Goal: Information Seeking & Learning: Compare options

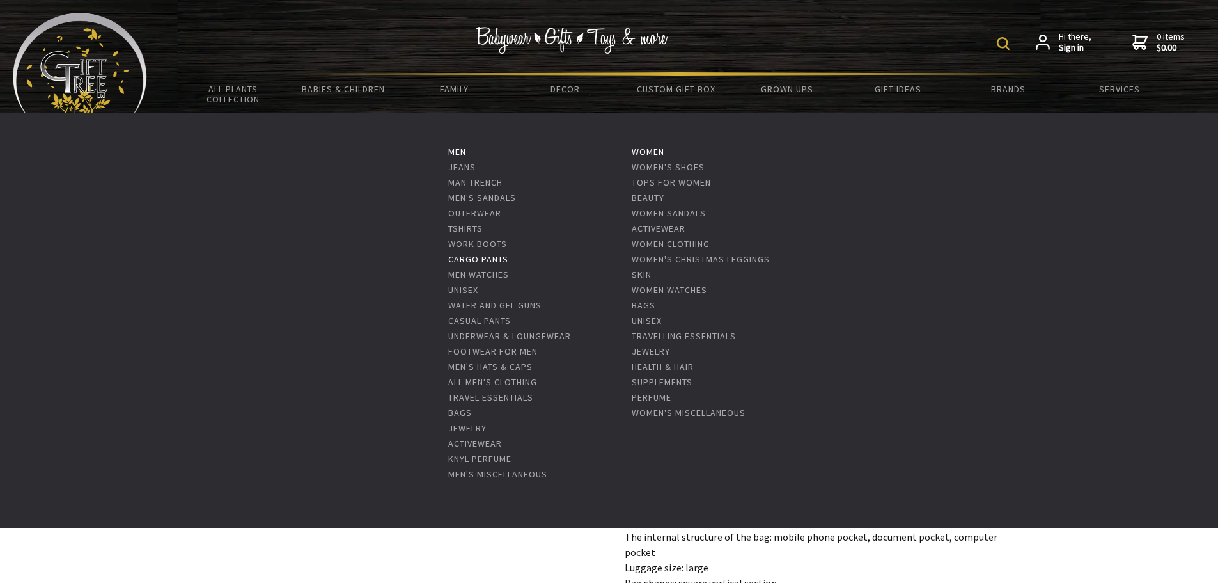
click at [486, 257] on link "Cargo Pants" at bounding box center [478, 259] width 60 height 12
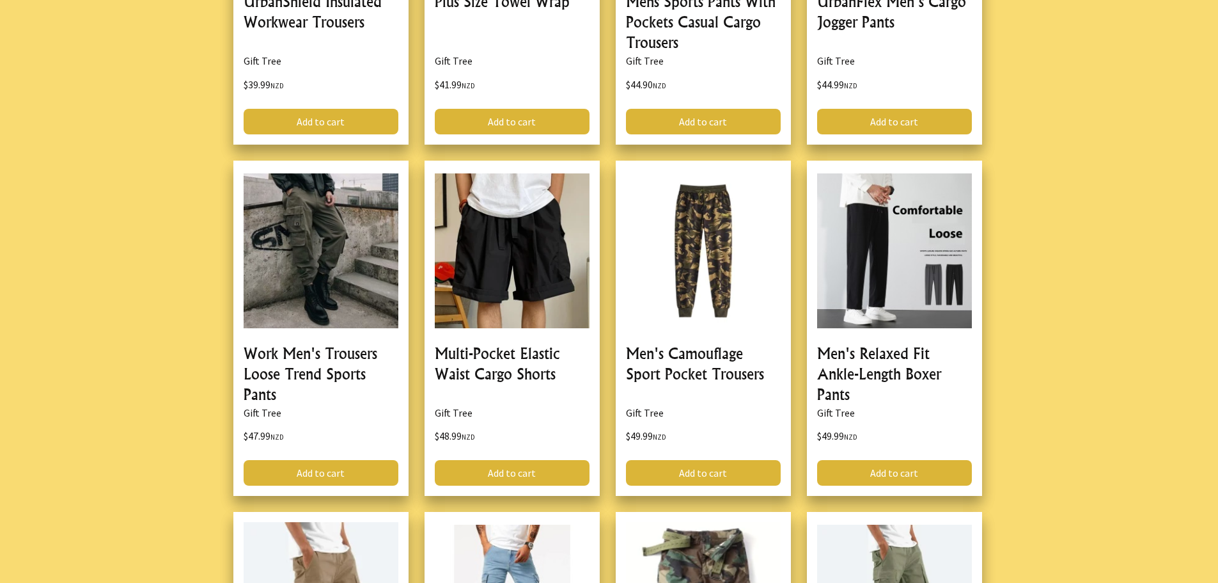
scroll to position [978, 0]
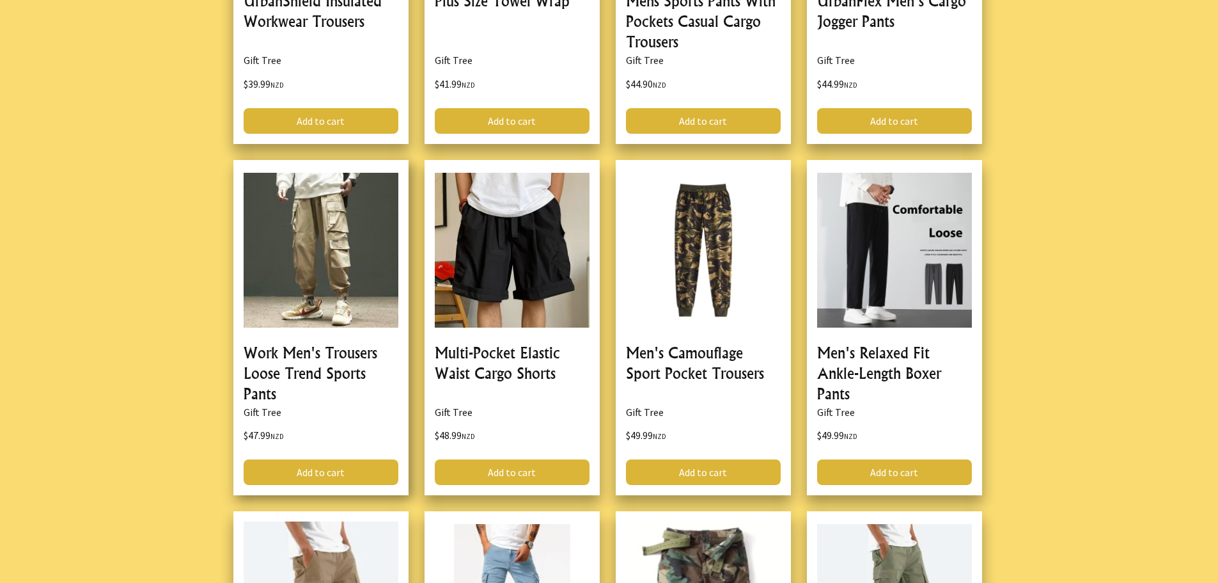
click at [330, 219] on link at bounding box center [320, 328] width 175 height 336
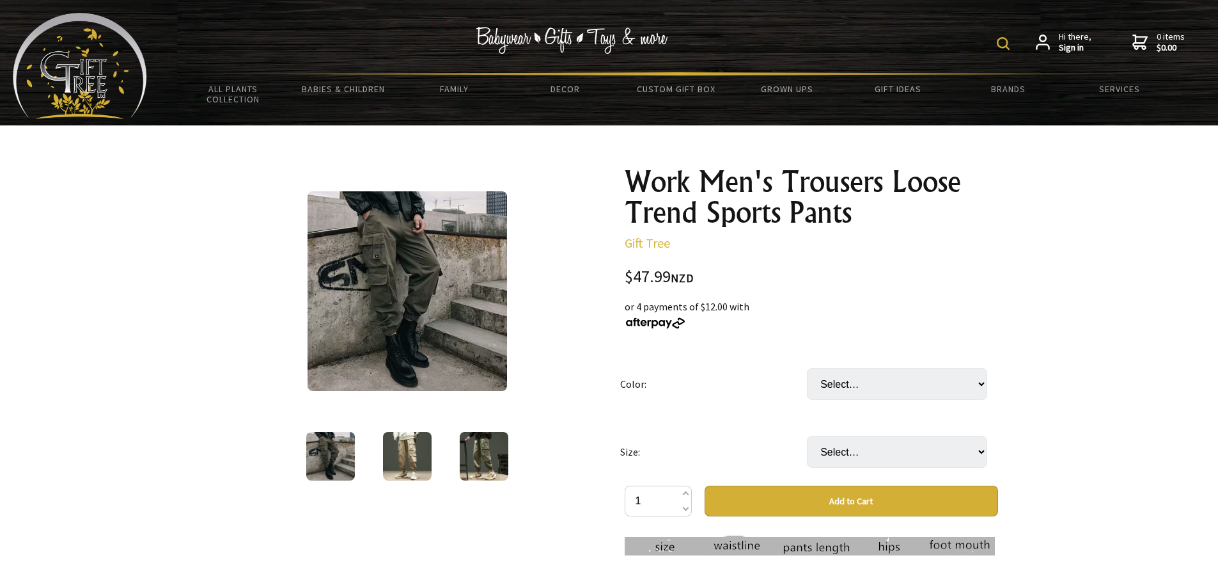
click at [438, 278] on img at bounding box center [408, 291] width 200 height 200
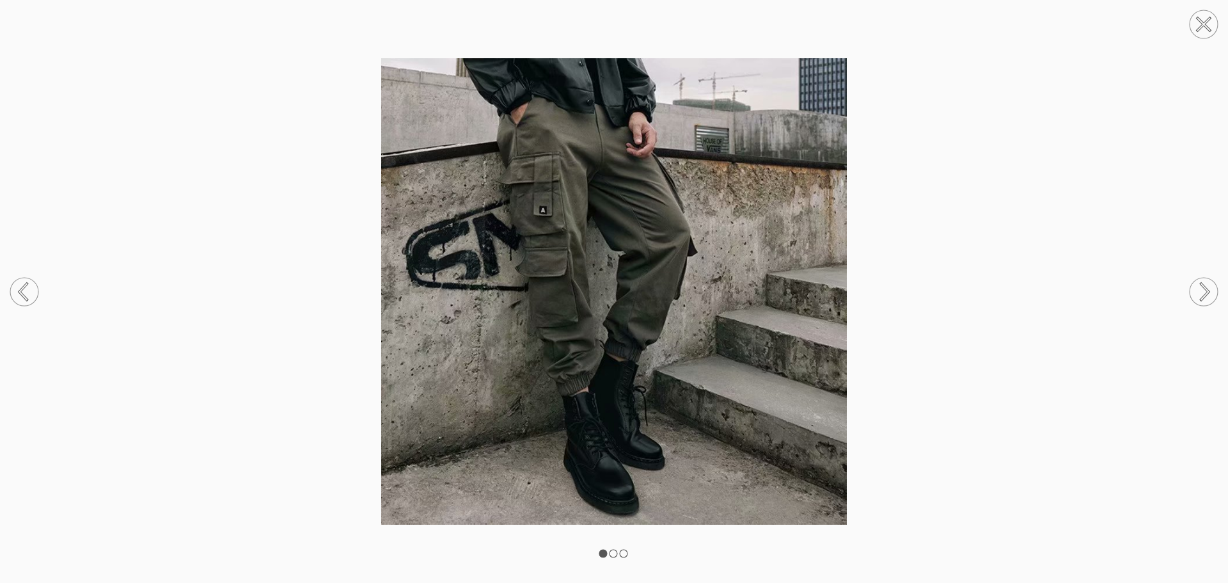
click at [1206, 292] on circle at bounding box center [1204, 292] width 28 height 28
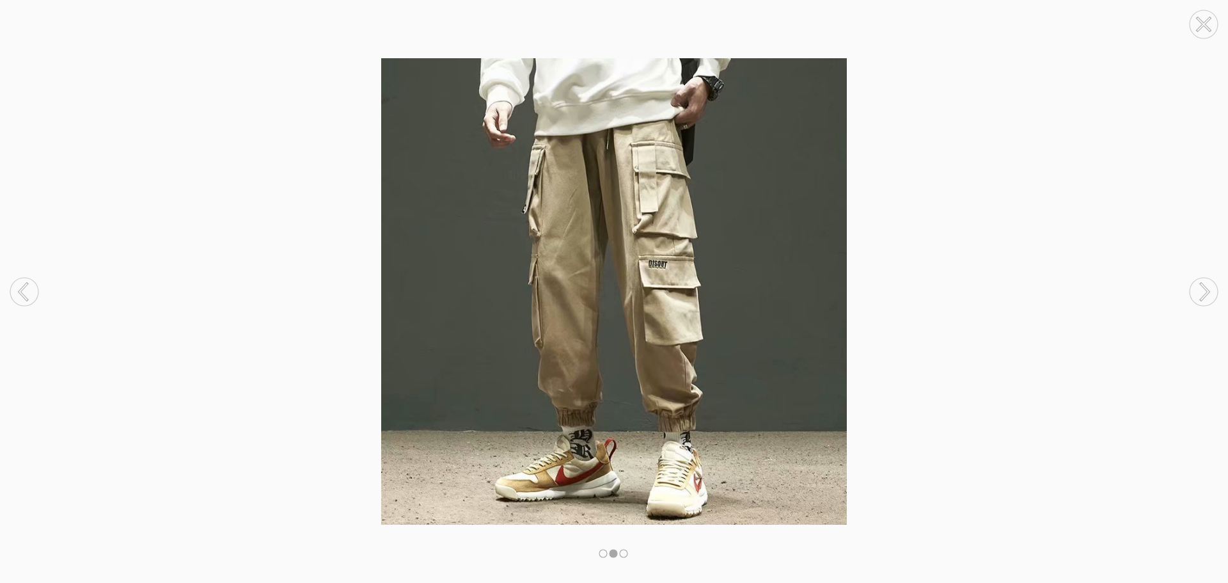
click at [1206, 292] on circle at bounding box center [1204, 292] width 28 height 28
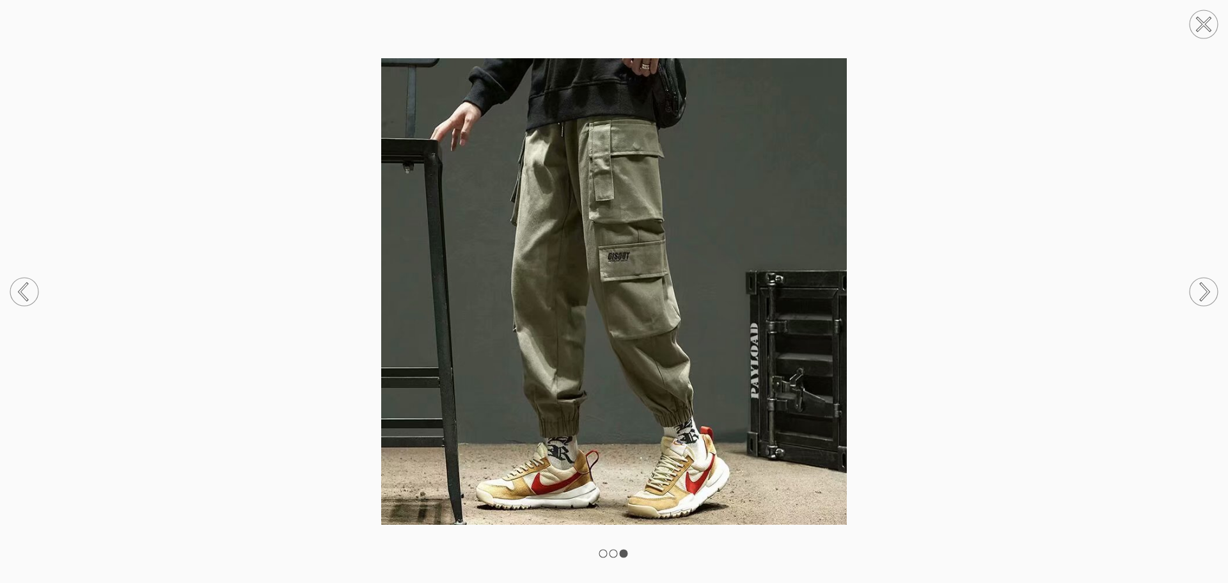
click at [17, 292] on circle at bounding box center [24, 292] width 28 height 28
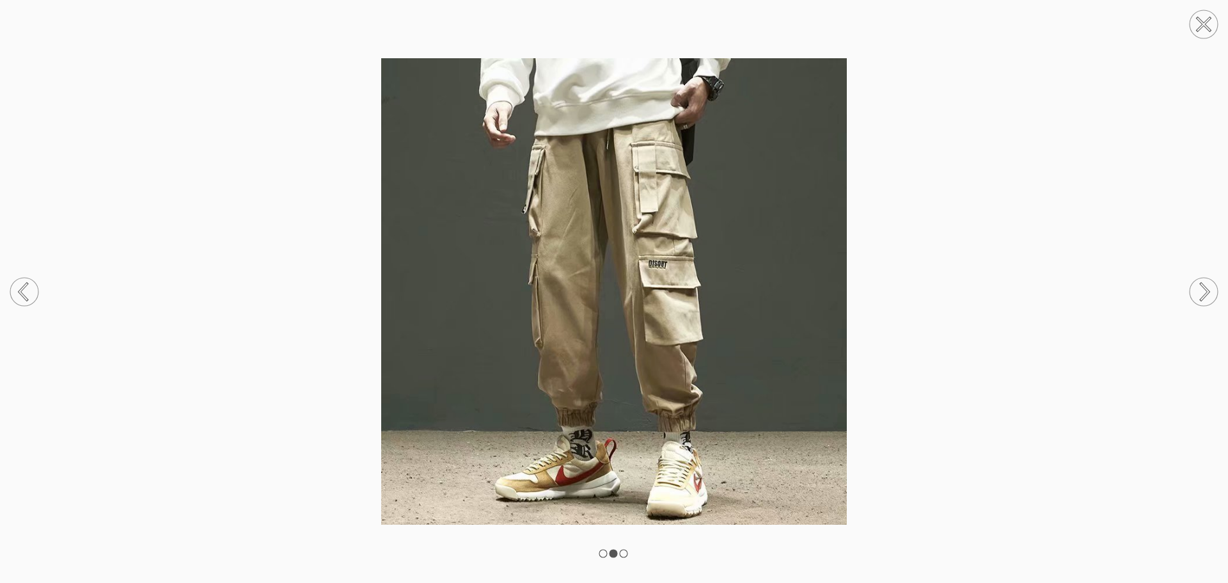
click at [17, 292] on circle at bounding box center [24, 292] width 28 height 28
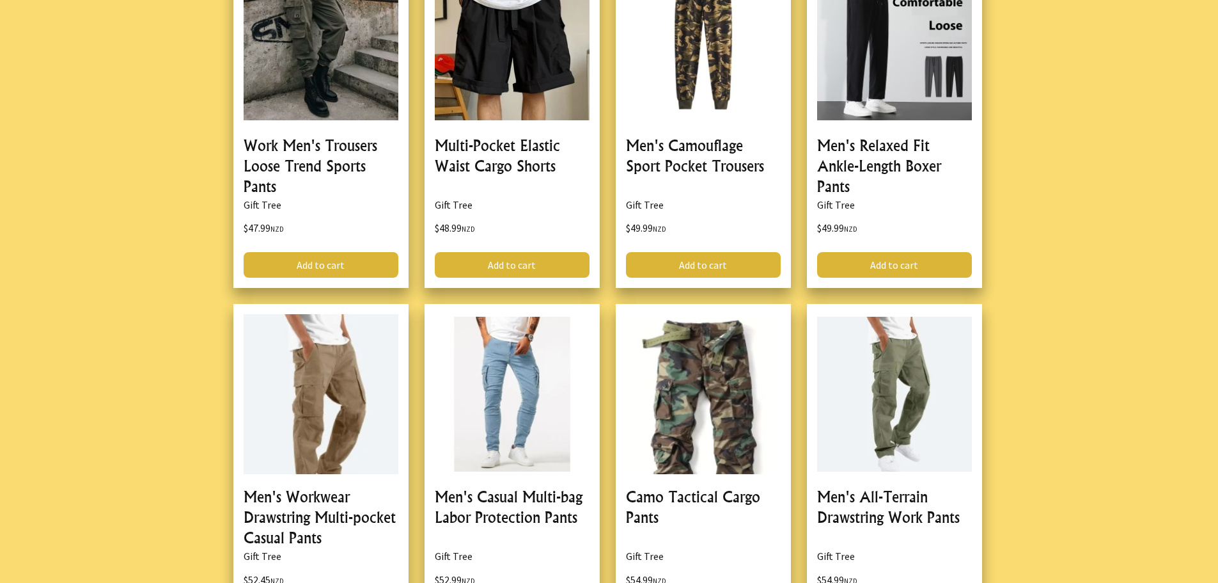
scroll to position [1305, 0]
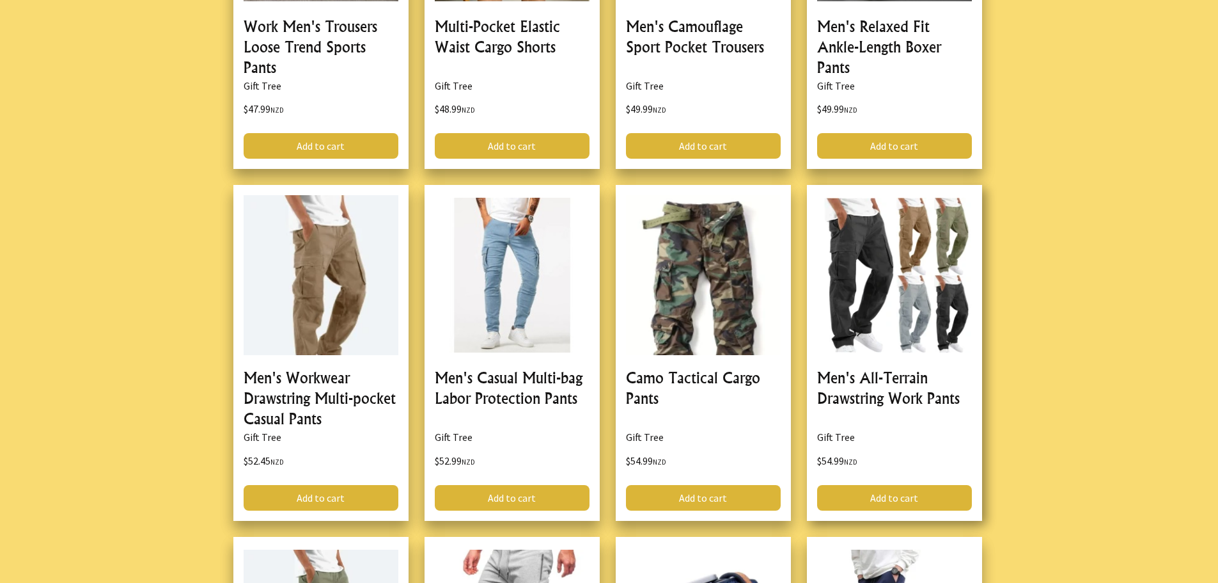
click at [909, 245] on link at bounding box center [894, 353] width 175 height 336
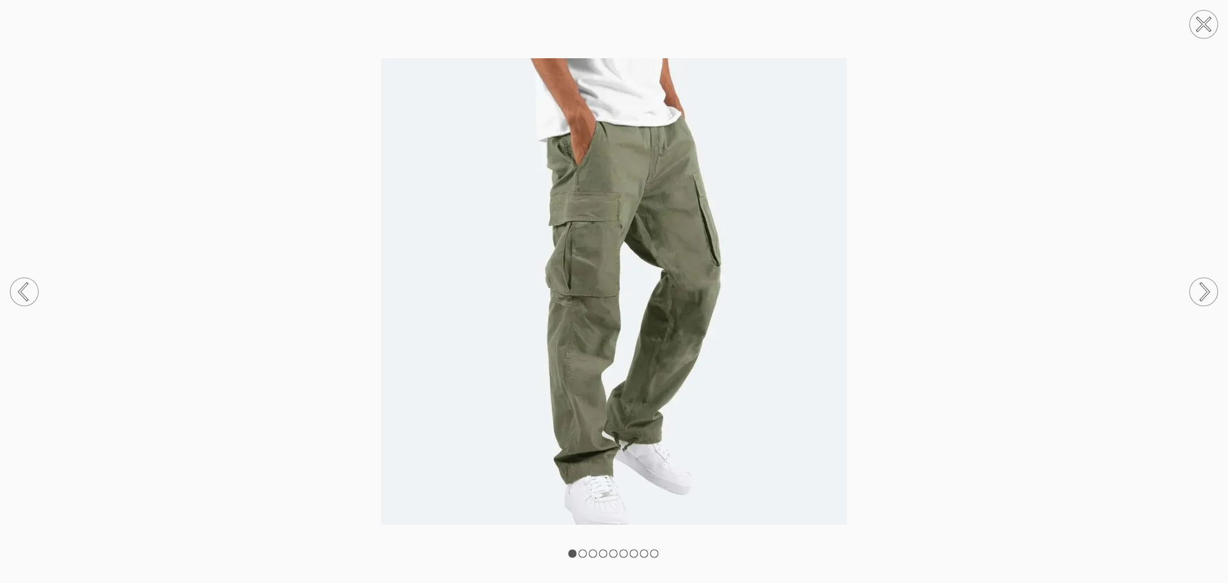
click at [1207, 291] on icon at bounding box center [1205, 291] width 8 height 16
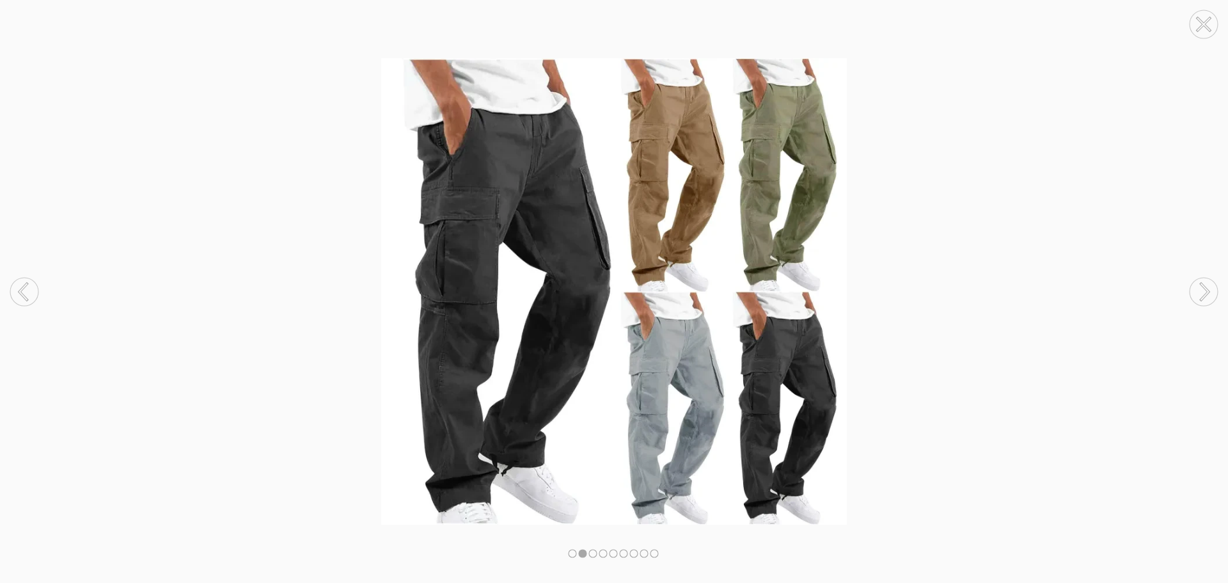
click at [1207, 291] on icon at bounding box center [1205, 291] width 8 height 16
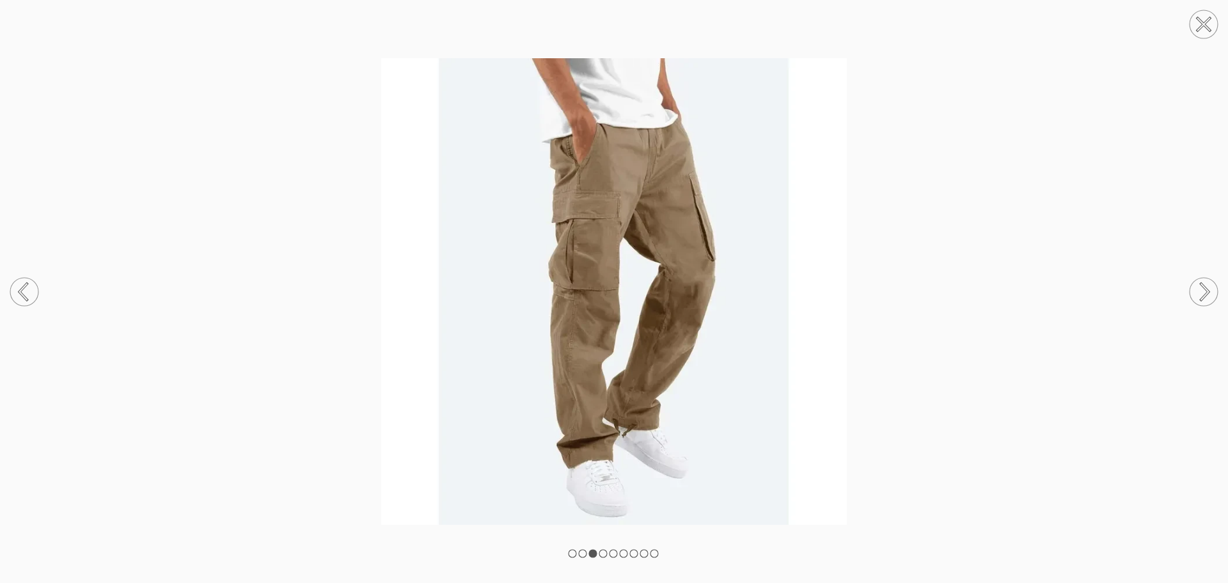
click at [1204, 289] on circle at bounding box center [1204, 292] width 28 height 28
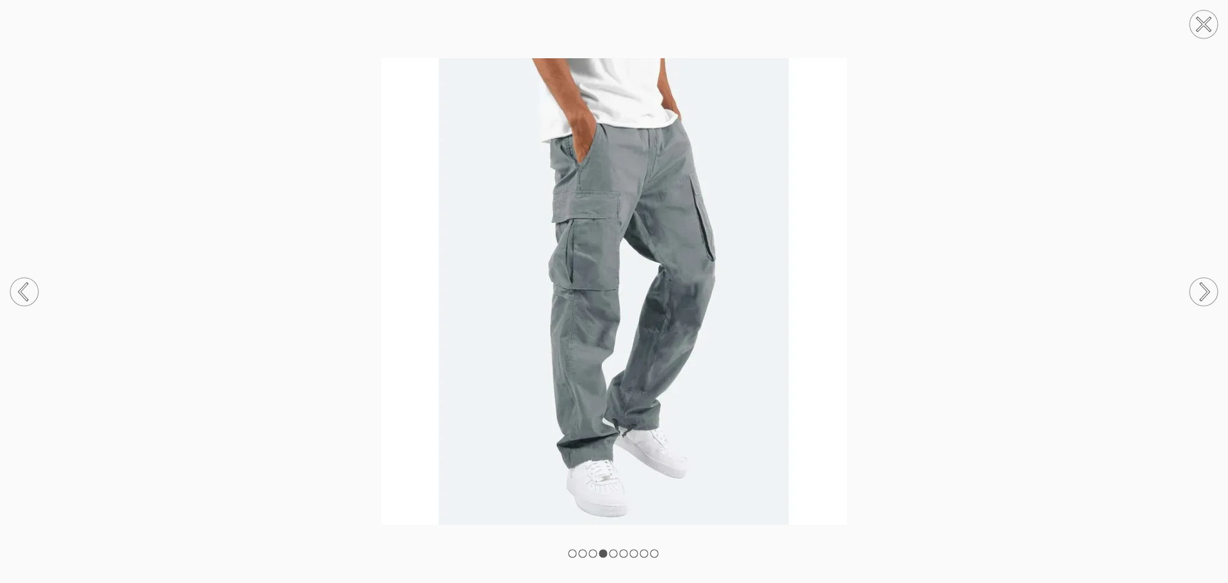
click at [1204, 289] on circle at bounding box center [1204, 292] width 28 height 28
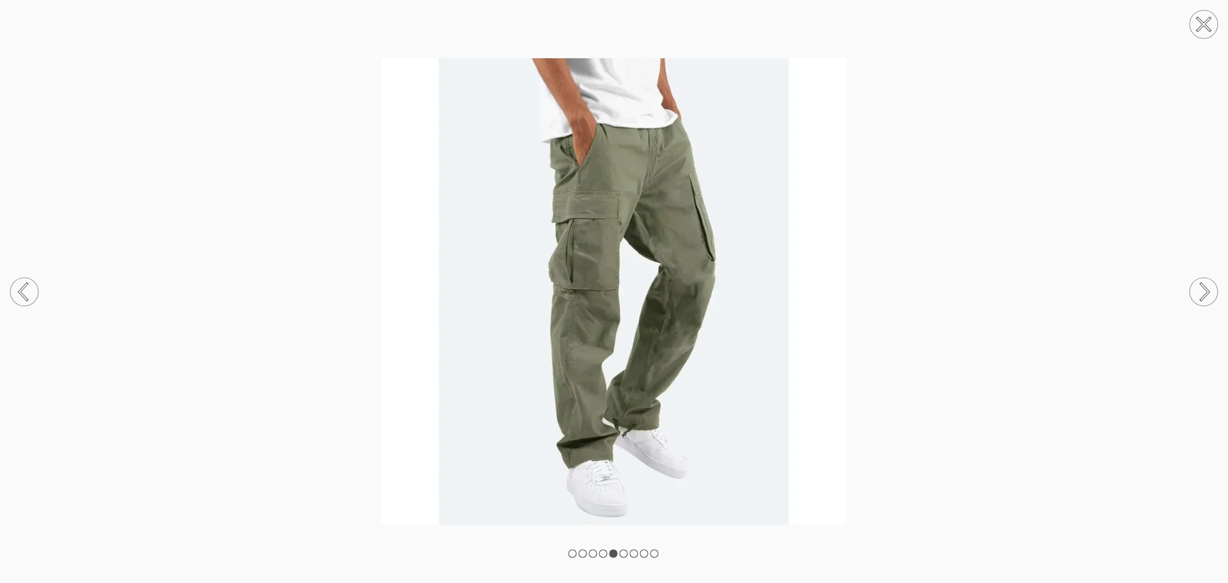
click at [1204, 289] on circle at bounding box center [1204, 292] width 28 height 28
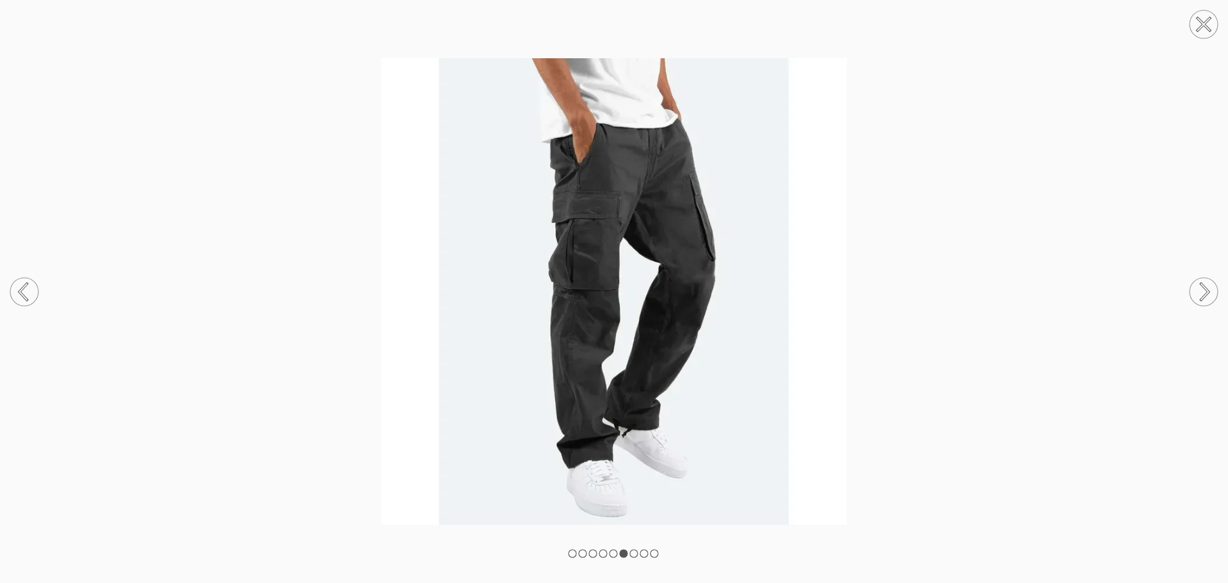
click at [1204, 289] on circle at bounding box center [1204, 292] width 28 height 28
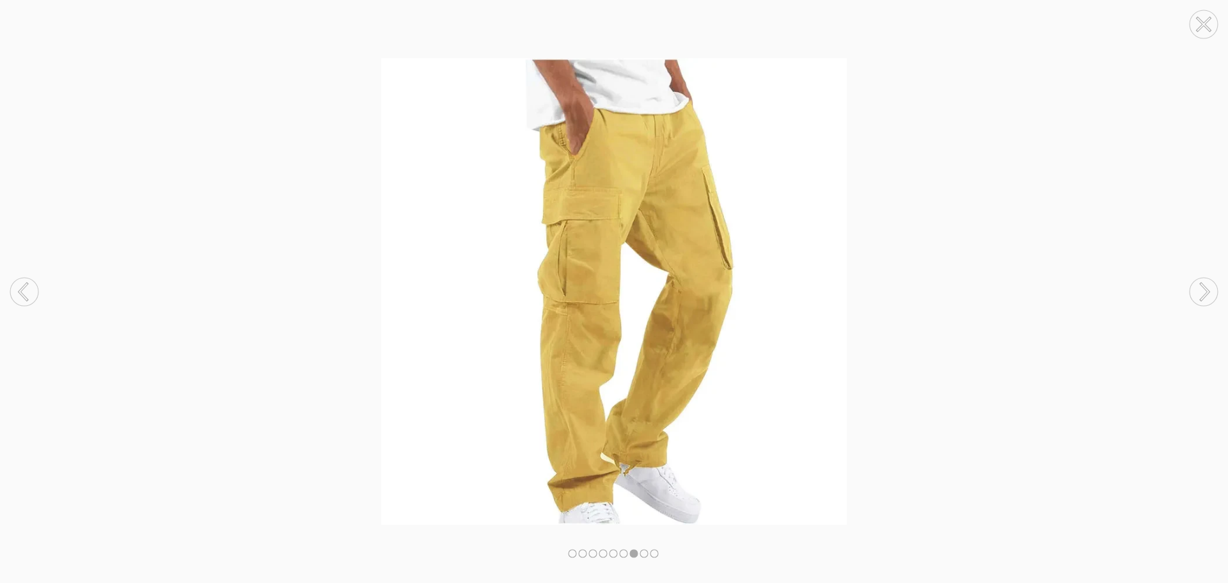
click at [1204, 289] on circle at bounding box center [1204, 292] width 28 height 28
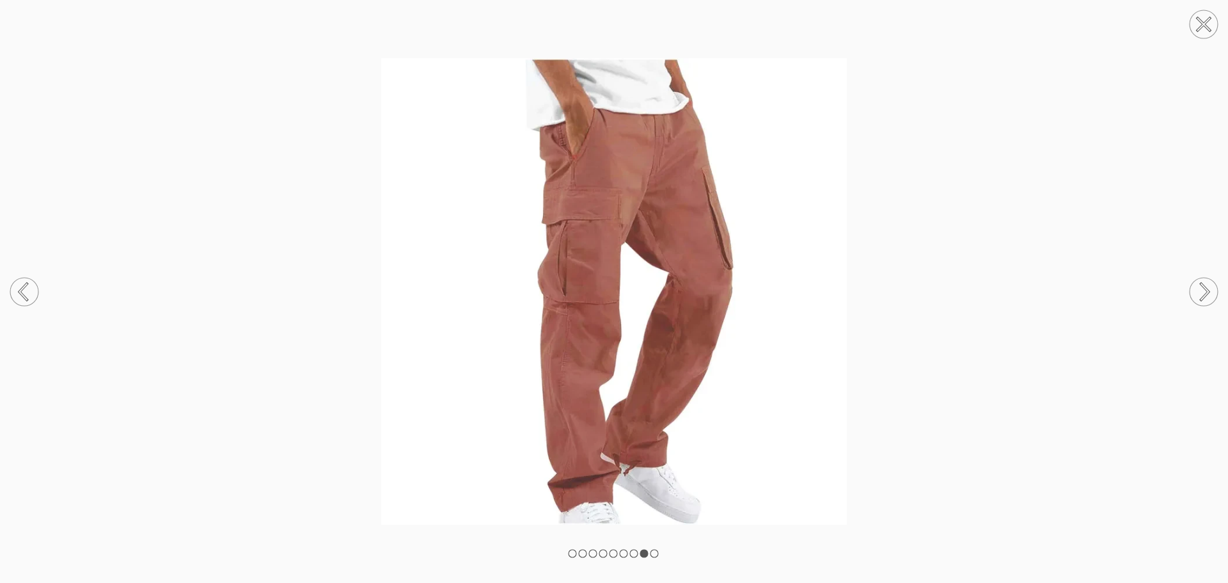
click at [1204, 289] on circle at bounding box center [1204, 292] width 28 height 28
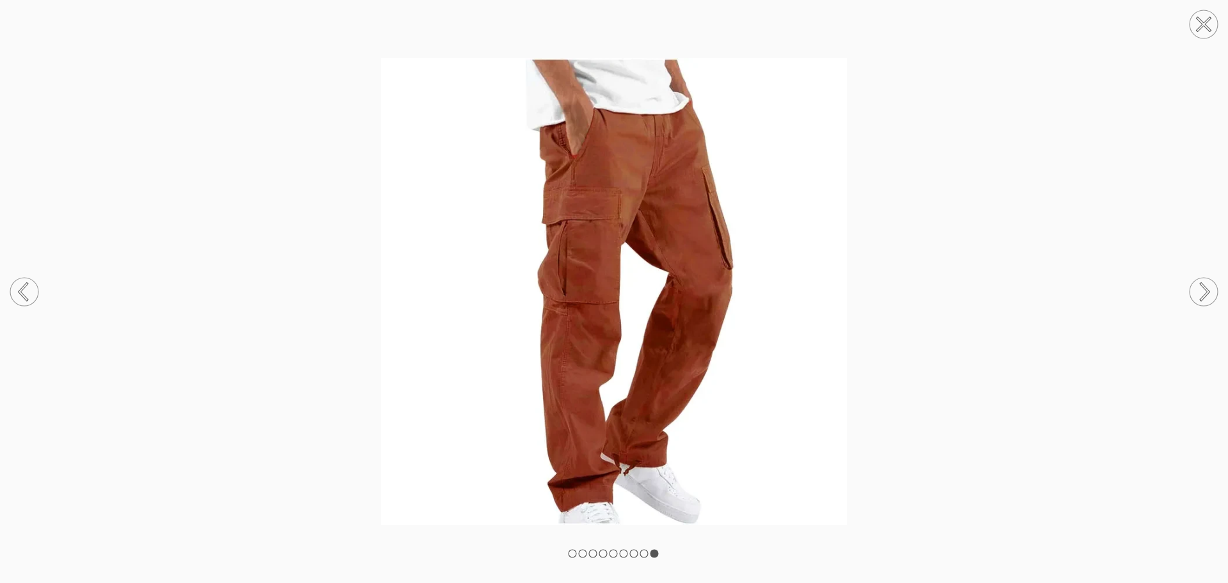
click at [1204, 289] on circle at bounding box center [1204, 292] width 28 height 28
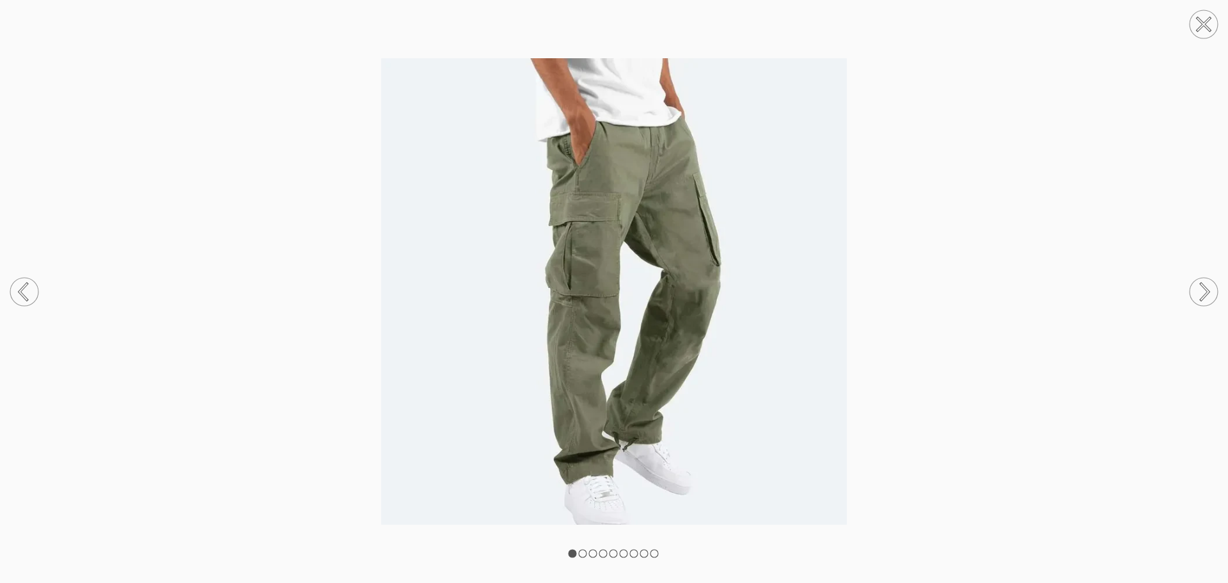
click at [1210, 19] on icon at bounding box center [1204, 25] width 12 height 12
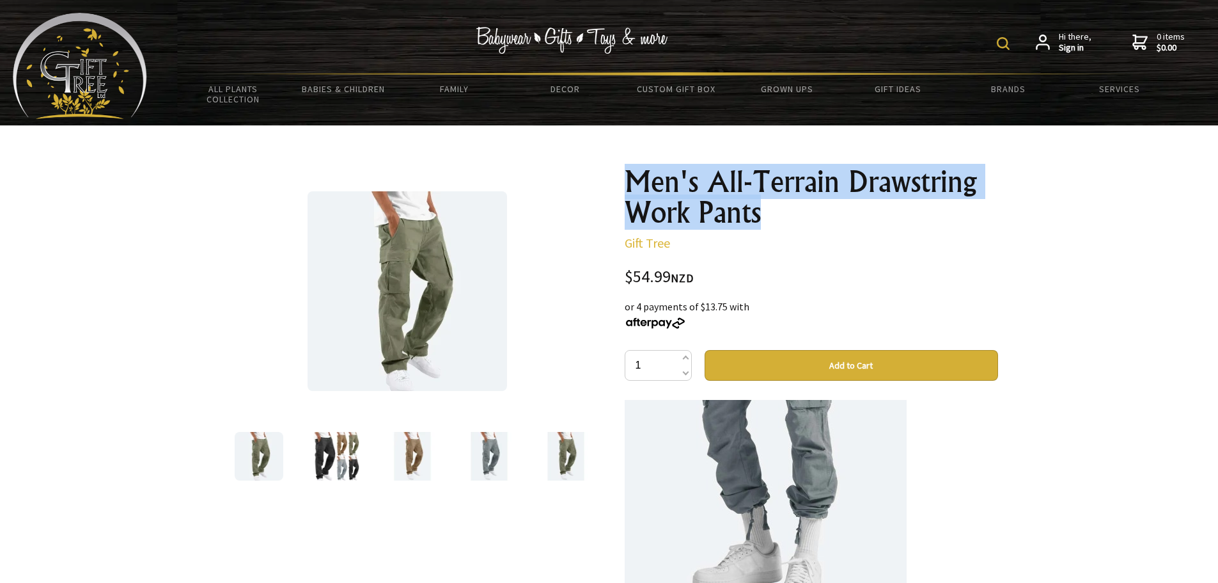
drag, startPoint x: 769, startPoint y: 216, endPoint x: 620, endPoint y: 180, distance: 153.1
click at [620, 180] on div "Men's All-Terrain Drawstring Work Pants Gift Tree $54.99 NZD or 4 payments of $…" at bounding box center [812, 545] width 394 height 778
copy h1 "Men's All-Terrain Drawstring Work Pants"
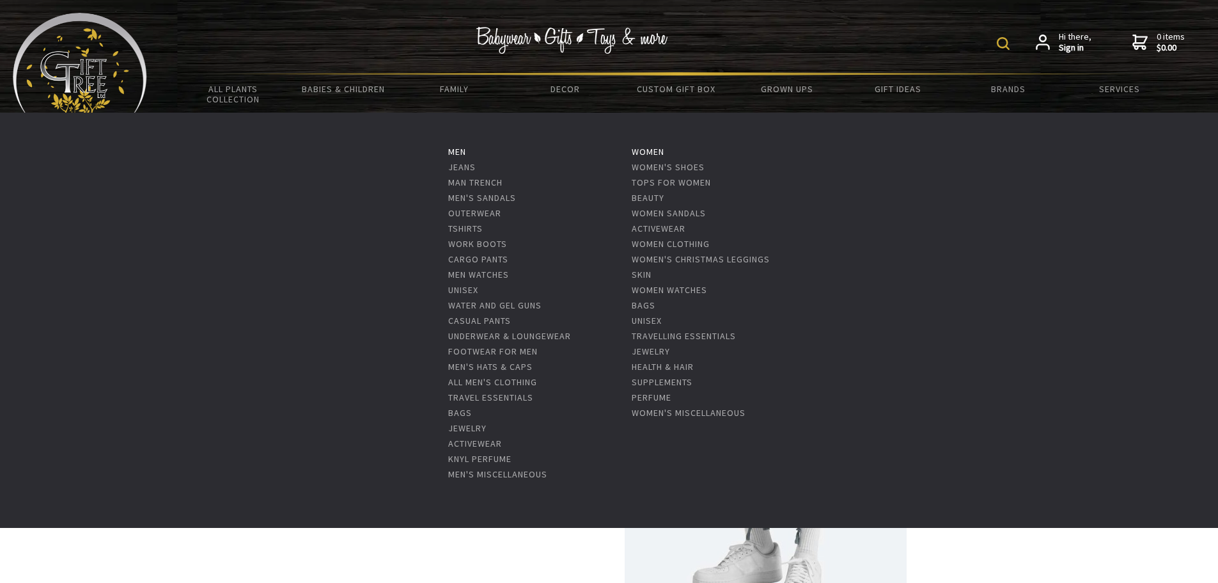
click at [640, 312] on li "UniSex" at bounding box center [701, 319] width 138 height 15
click at [637, 308] on link "Bags" at bounding box center [644, 305] width 24 height 12
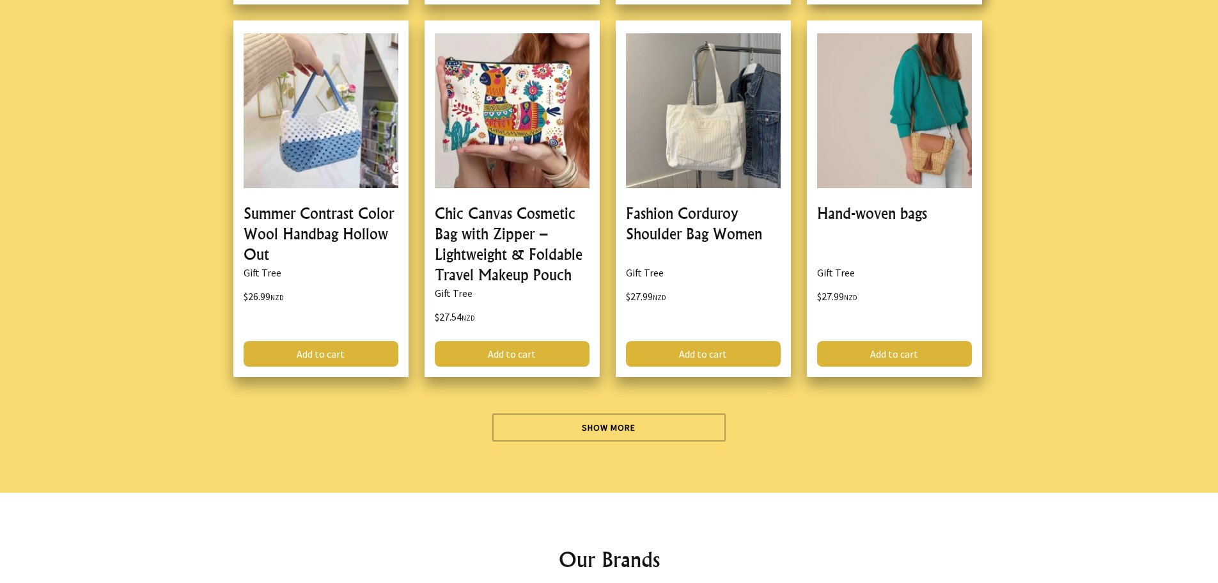
scroll to position [3711, 0]
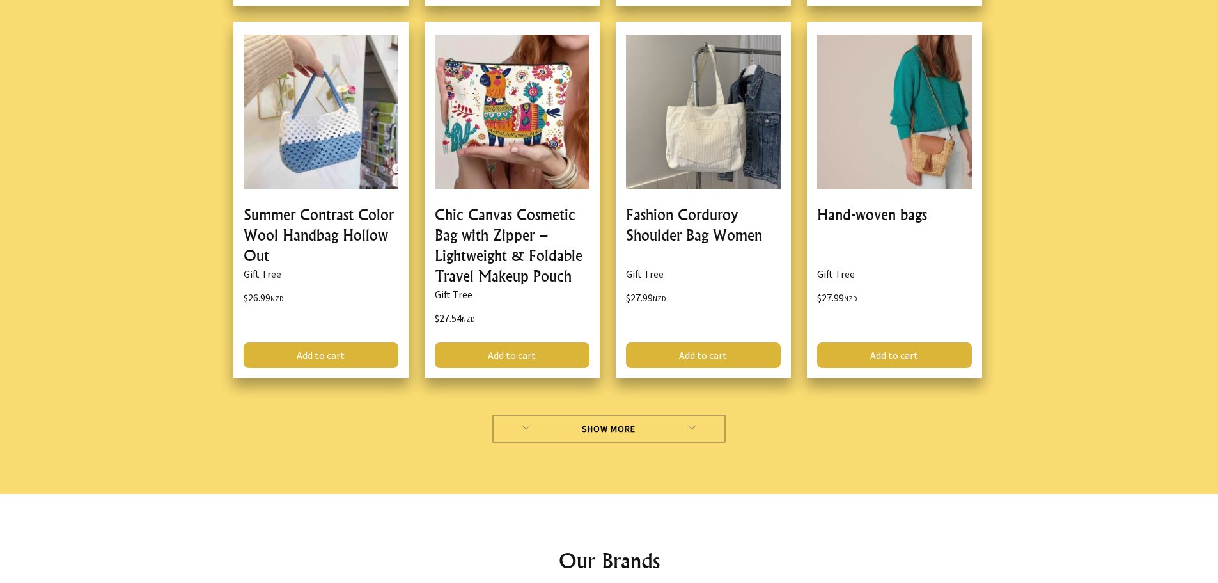
click at [642, 414] on link "Show More" at bounding box center [608, 428] width 233 height 28
click at [625, 420] on link "Show More" at bounding box center [608, 428] width 233 height 28
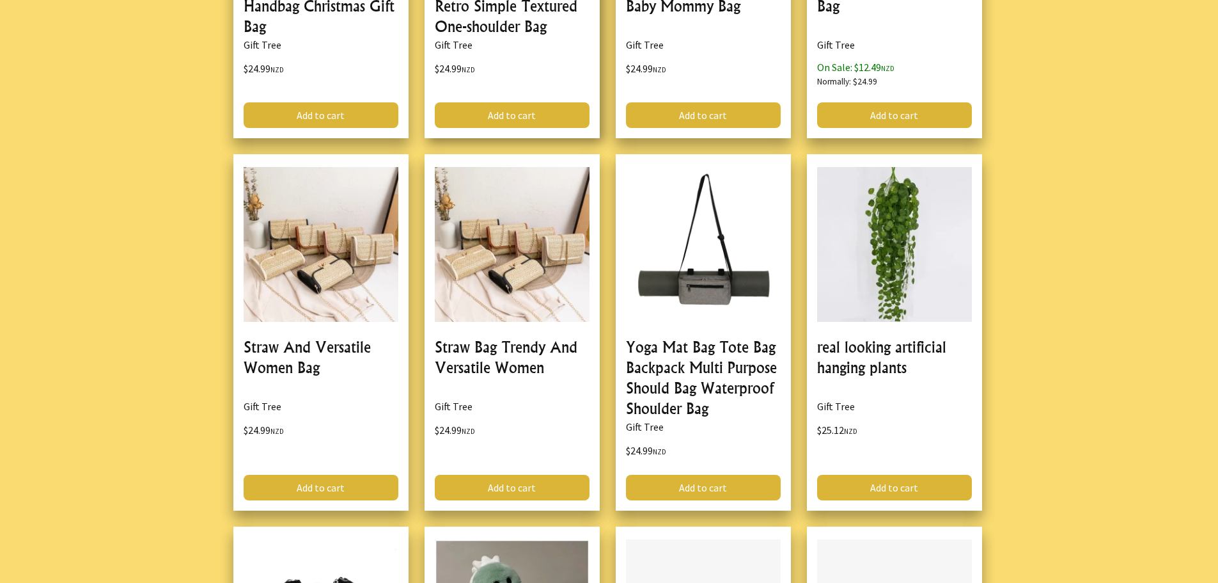
scroll to position [2416, 0]
